Goal: Information Seeking & Learning: Compare options

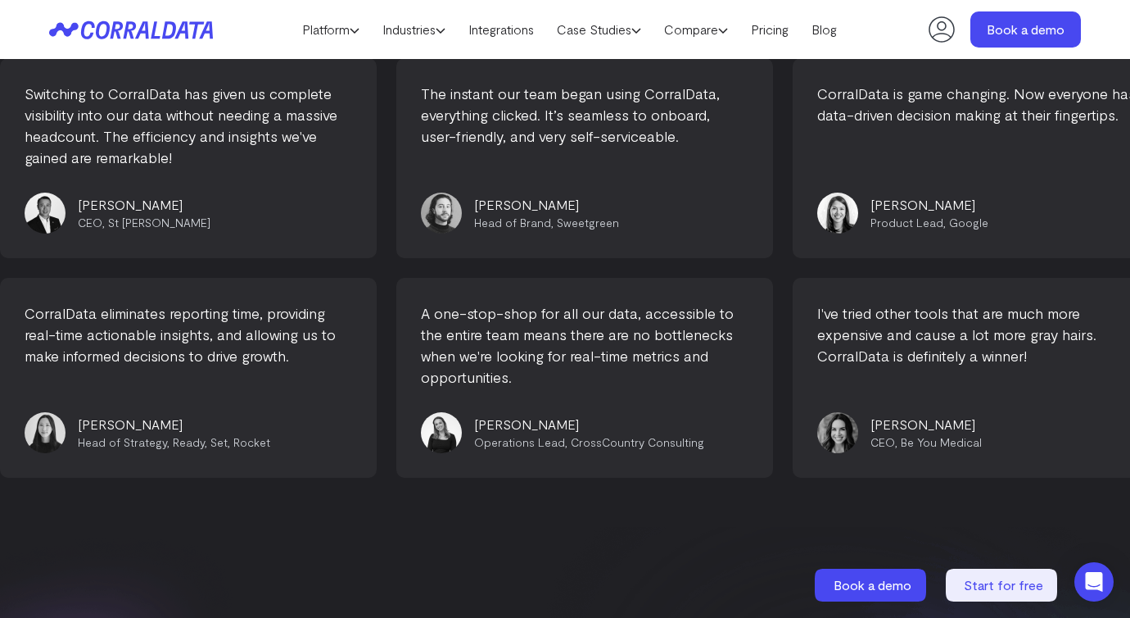
scroll to position [7007, 0]
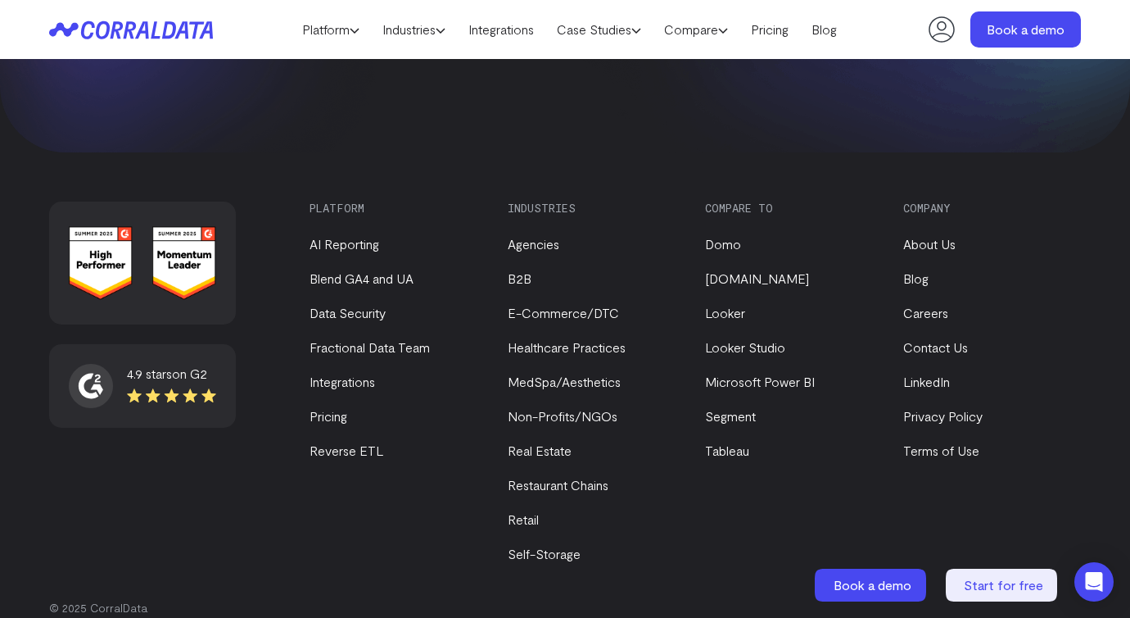
click at [904, 236] on link "About Us" at bounding box center [929, 244] width 52 height 16
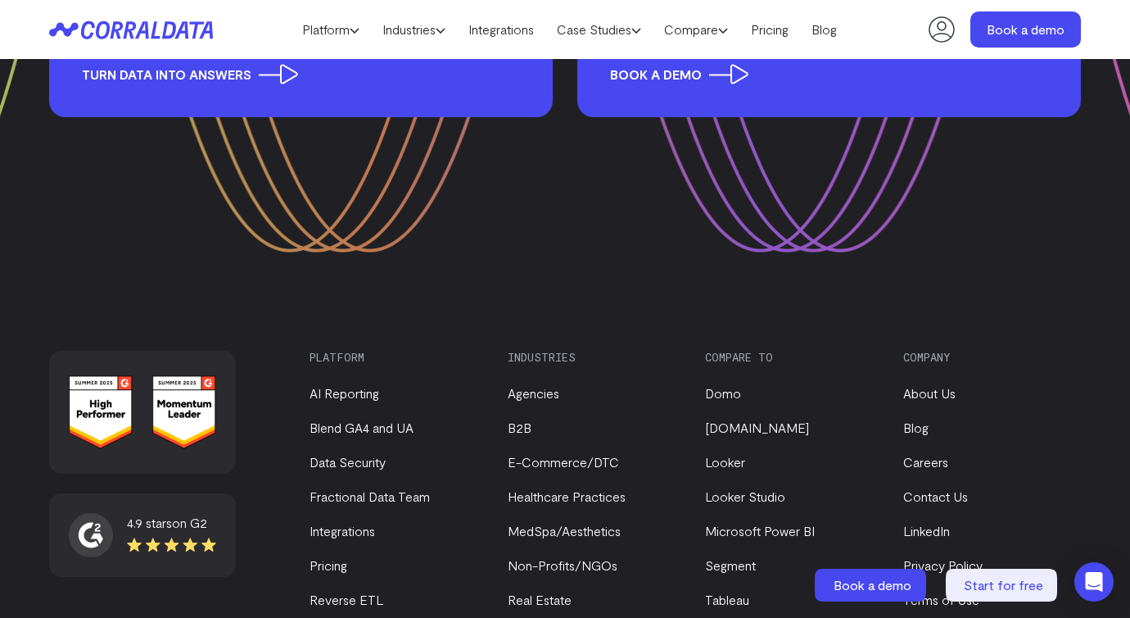
scroll to position [2218, 0]
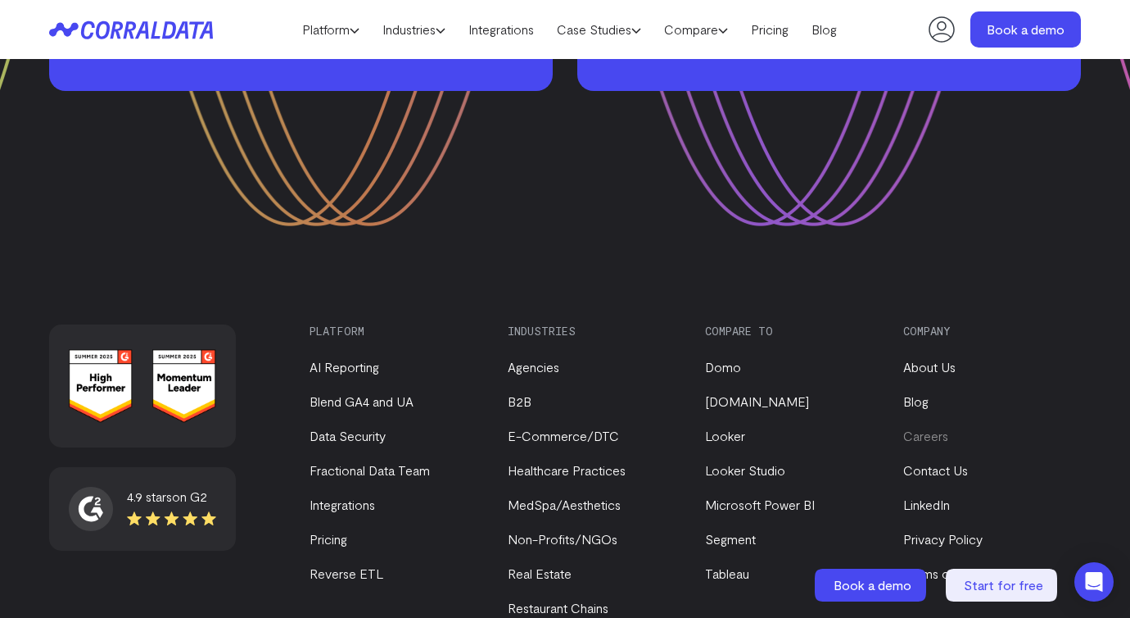
click at [920, 428] on link "Careers" at bounding box center [925, 436] width 45 height 16
click at [734, 565] on link "Tableau" at bounding box center [727, 573] width 44 height 16
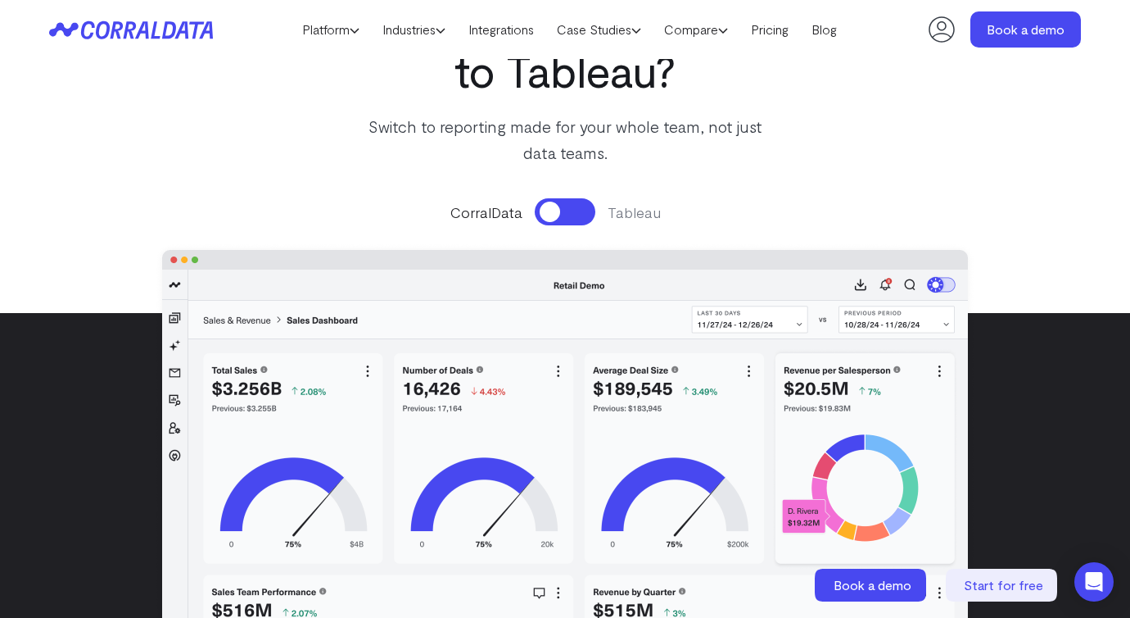
scroll to position [235, 0]
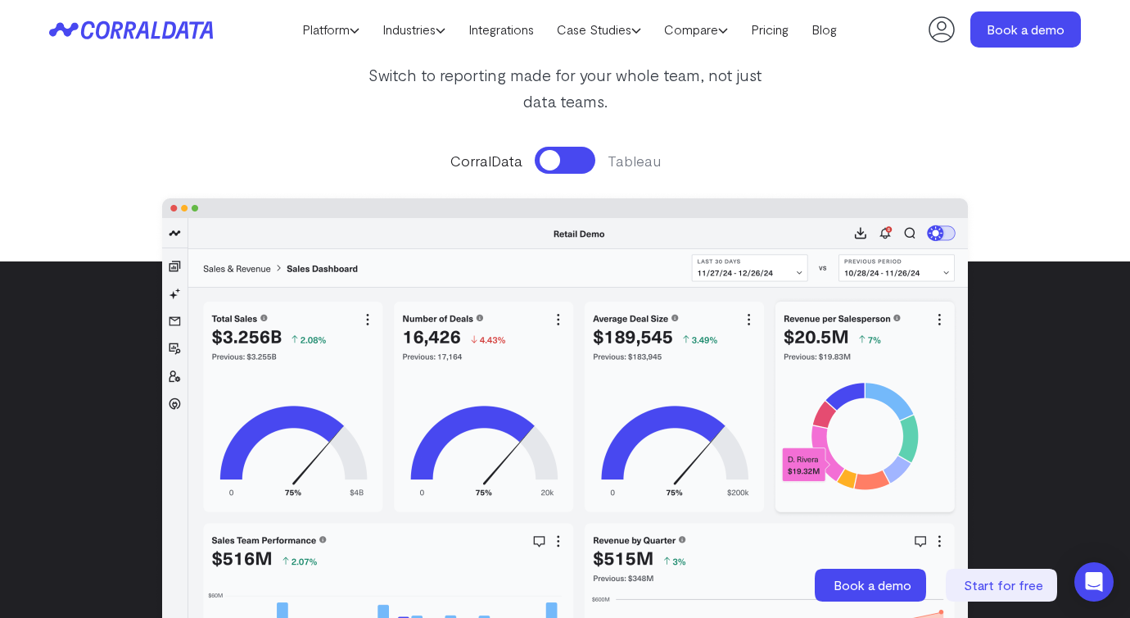
click at [578, 152] on button at bounding box center [565, 160] width 61 height 27
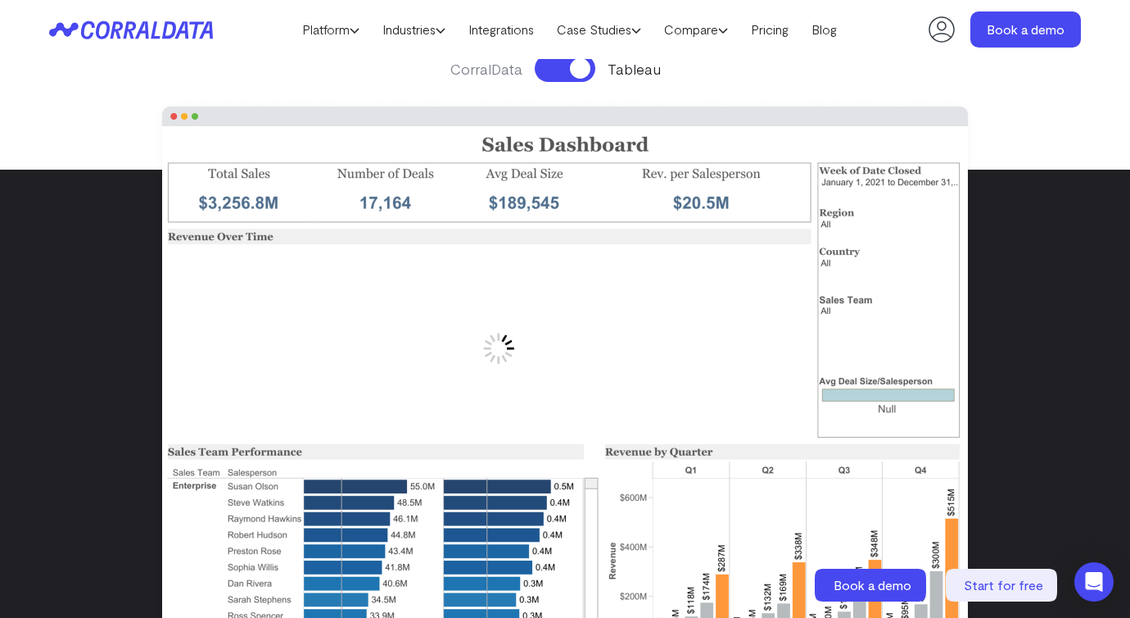
scroll to position [330, 0]
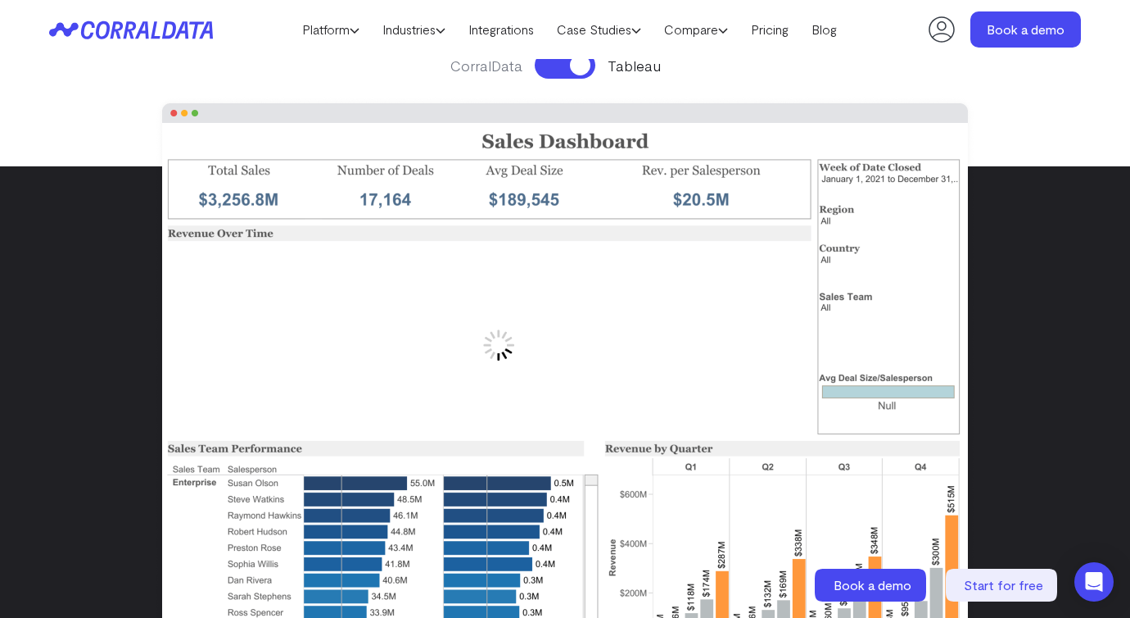
click at [545, 68] on button at bounding box center [565, 65] width 61 height 27
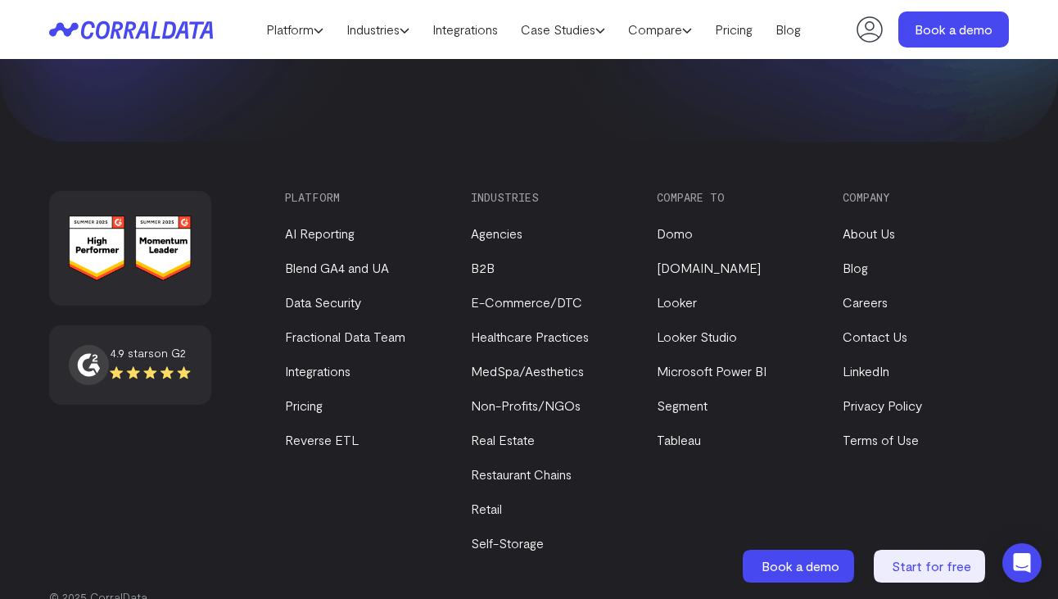
scroll to position [9935, 0]
